Goal: Find contact information: Find contact information

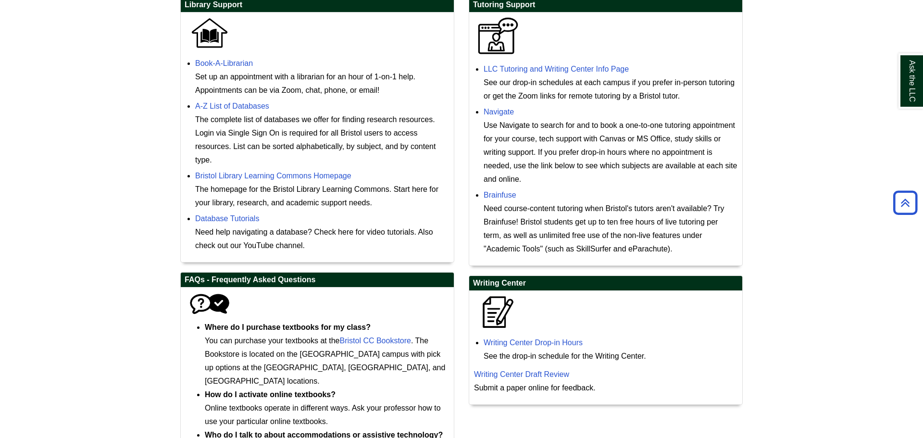
scroll to position [322, 0]
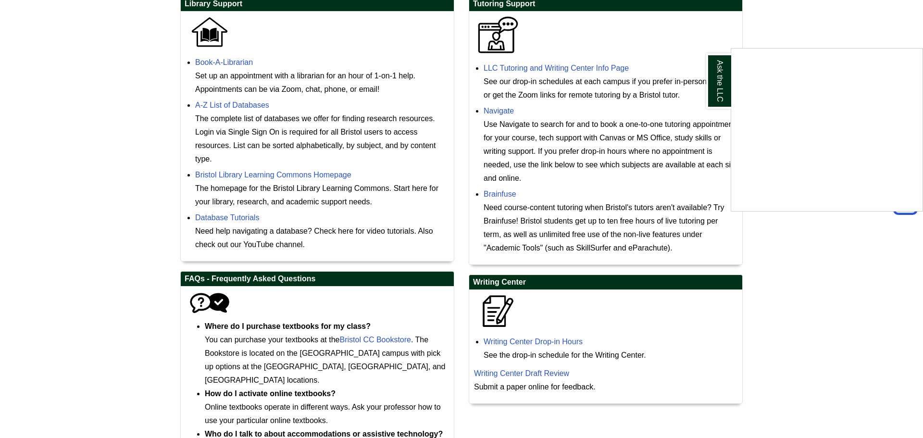
click at [558, 375] on div "Ask the LLC" at bounding box center [461, 219] width 923 height 438
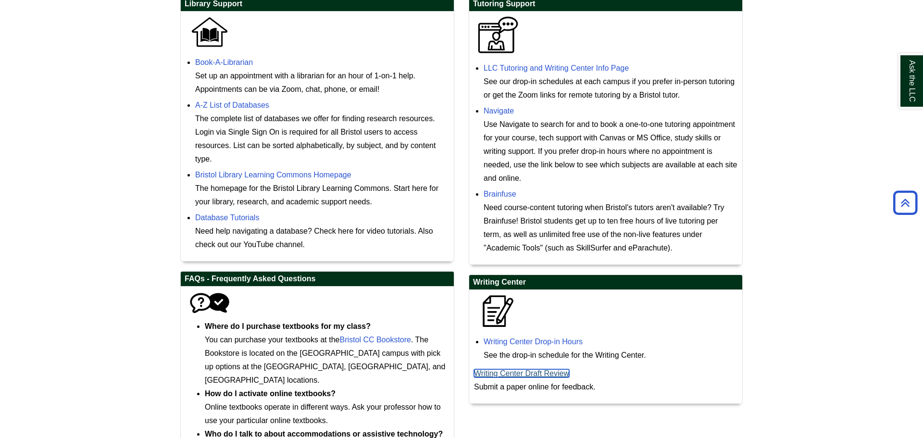
click at [558, 375] on link "Writing Center Draft Review" at bounding box center [521, 373] width 95 height 8
click at [517, 344] on link "Writing Center Drop-in Hours" at bounding box center [533, 342] width 99 height 8
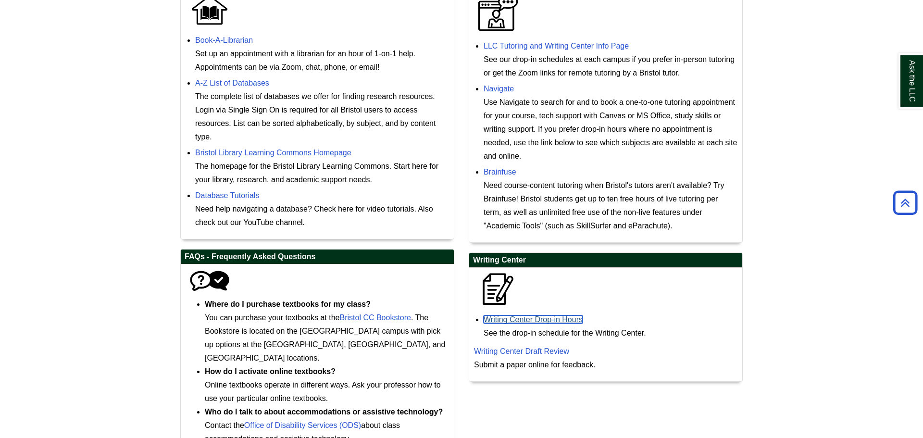
scroll to position [348, 0]
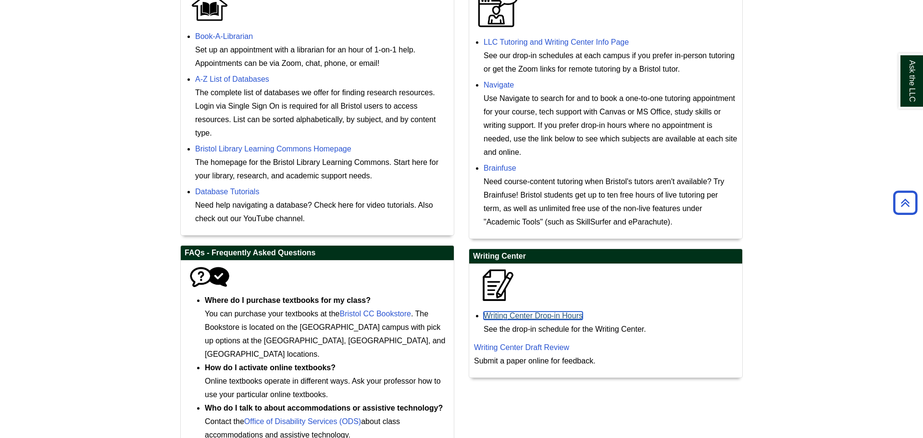
click at [540, 320] on link "Writing Center Drop-in Hours" at bounding box center [533, 316] width 99 height 8
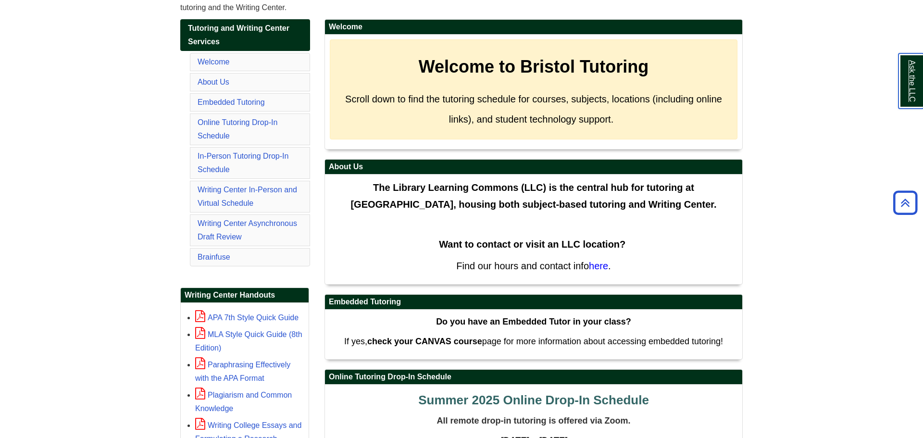
scroll to position [174, 0]
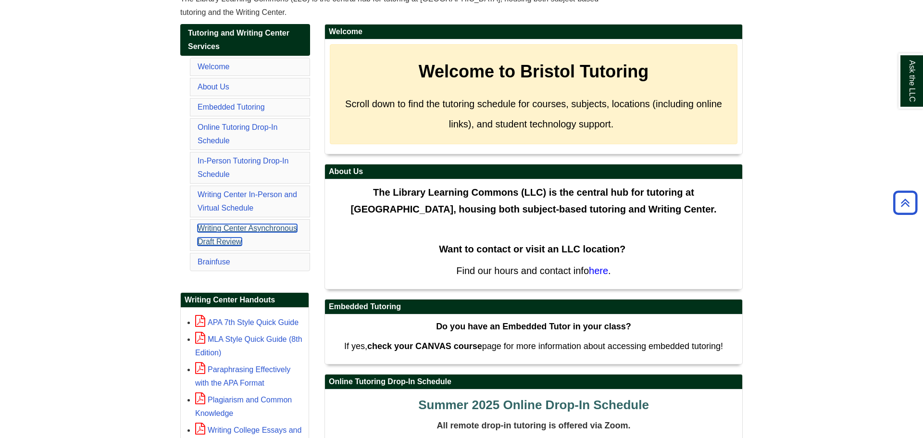
click at [235, 227] on link "Writing Center Asynchronous Draft Review" at bounding box center [248, 235] width 100 height 22
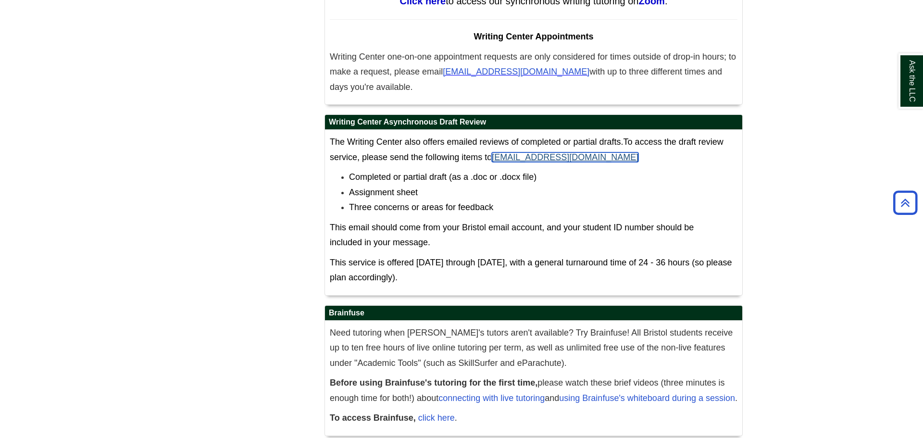
click at [543, 152] on link "[EMAIL_ADDRESS][DOMAIN_NAME]" at bounding box center [565, 157] width 147 height 10
click at [513, 152] on link "WritingCenter@bristolcc.edu" at bounding box center [565, 157] width 147 height 10
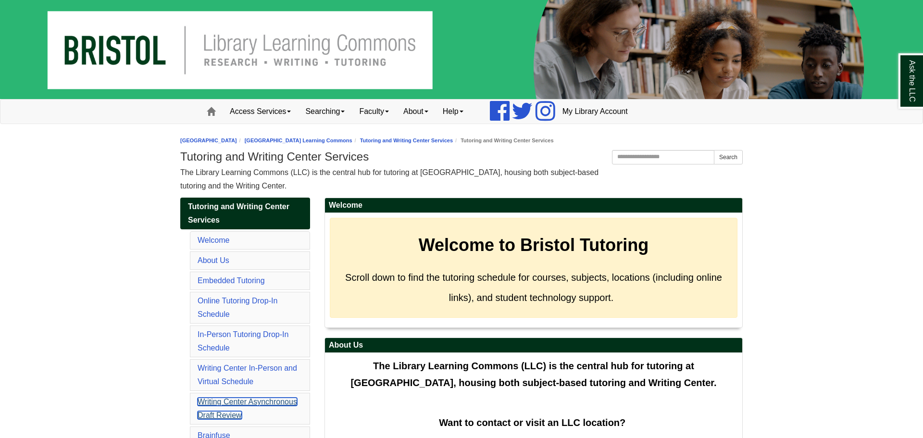
click at [227, 402] on link "Writing Center Asynchronous Draft Review" at bounding box center [248, 409] width 100 height 22
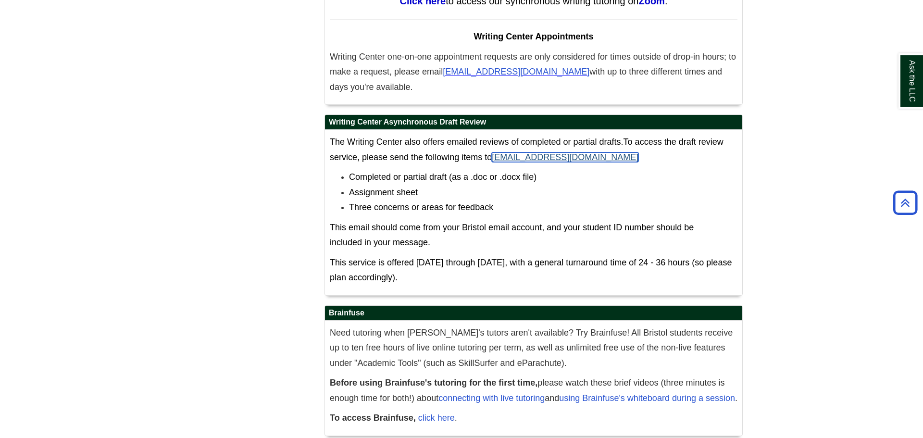
click at [556, 152] on link "[EMAIL_ADDRESS][DOMAIN_NAME]" at bounding box center [565, 157] width 147 height 10
